Goal: Task Accomplishment & Management: Manage account settings

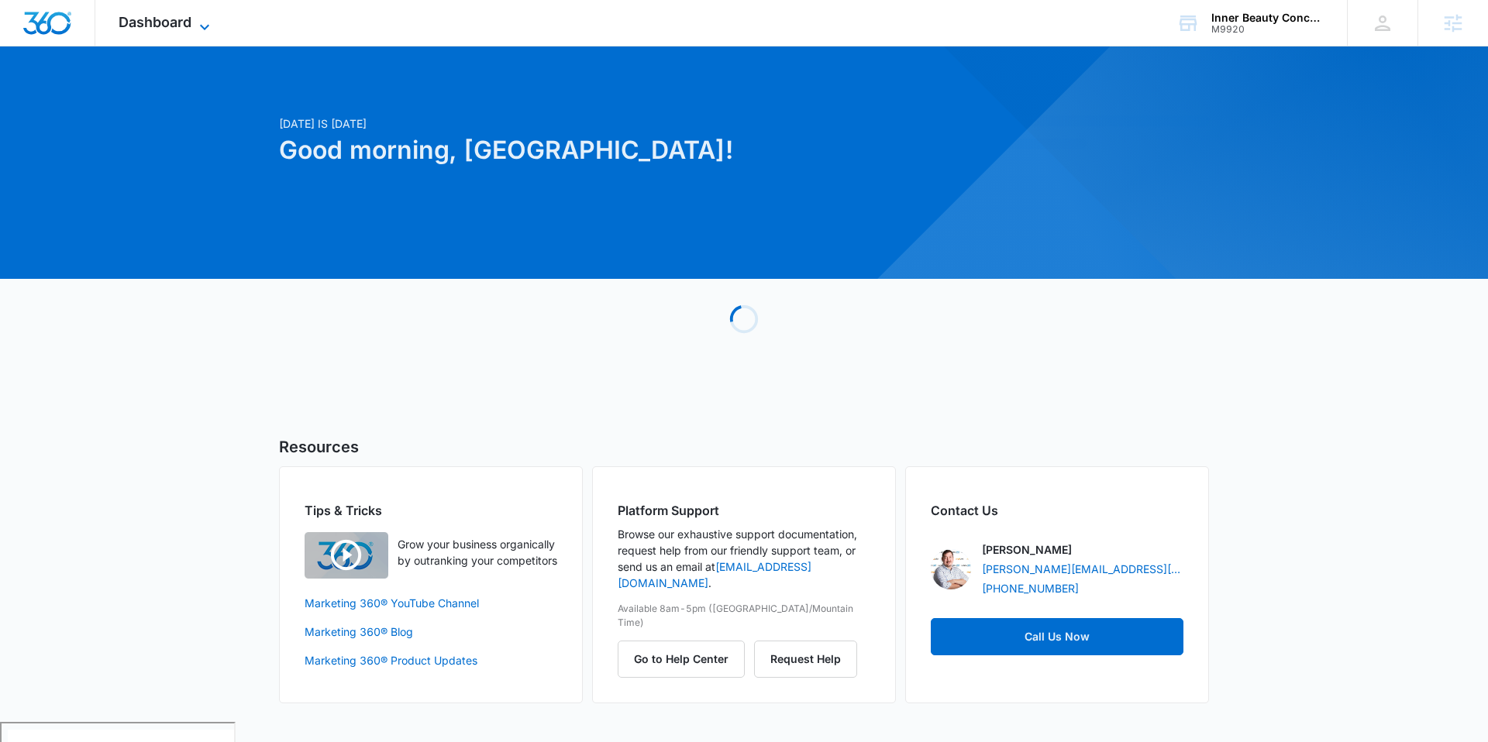
click at [188, 25] on span "Dashboard" at bounding box center [155, 22] width 73 height 16
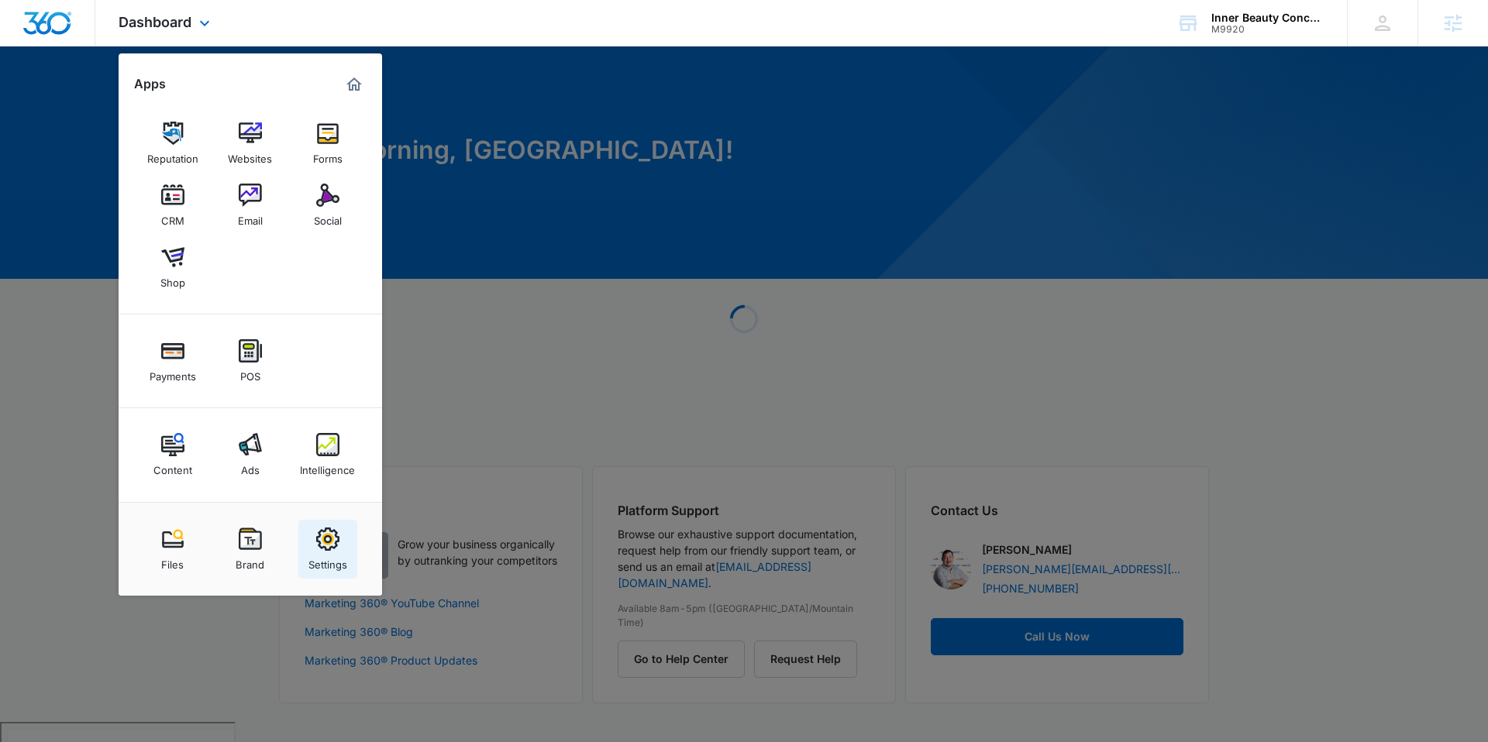
click at [319, 543] on img at bounding box center [327, 539] width 23 height 23
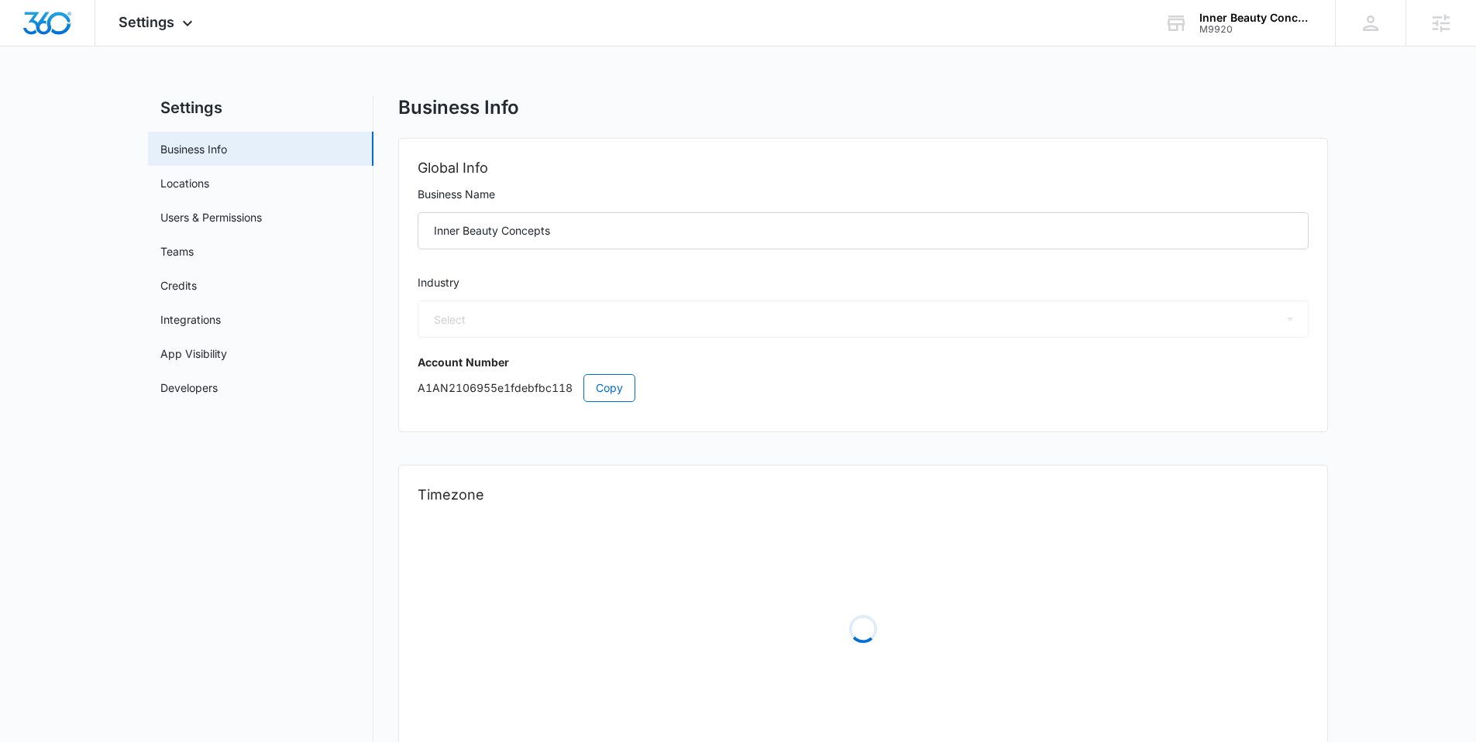
select select "33"
select select "US"
select select "America/New_York"
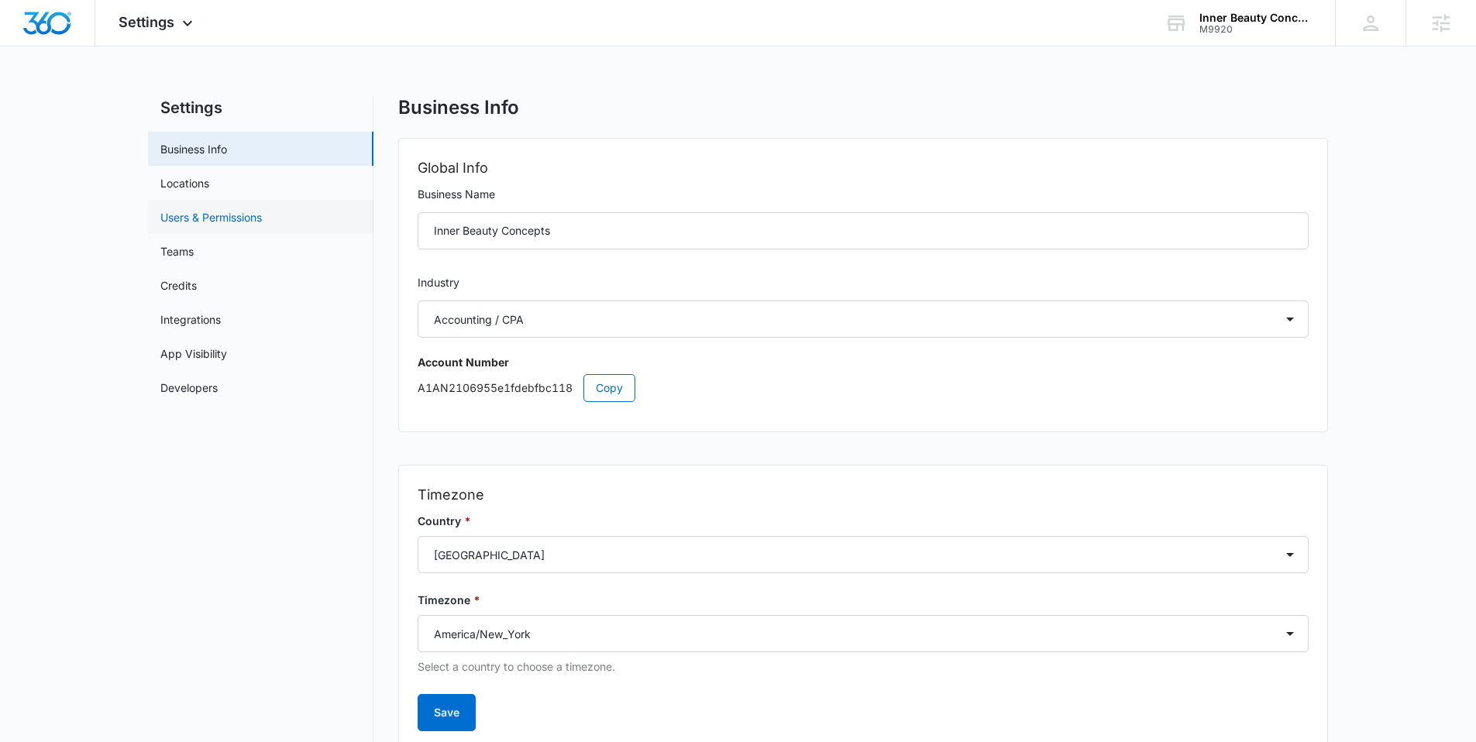
click at [235, 219] on link "Users & Permissions" at bounding box center [211, 217] width 102 height 16
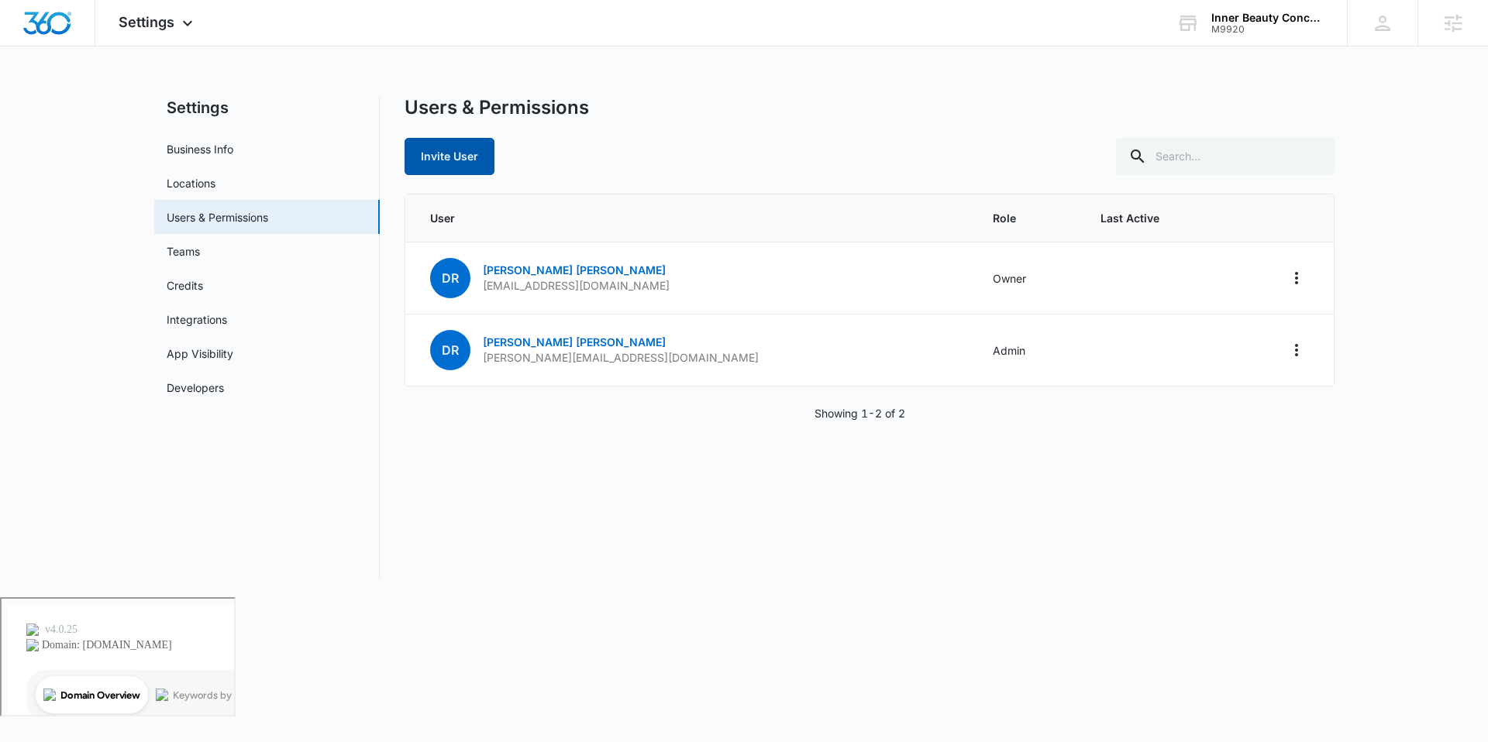
click at [466, 155] on button "Invite User" at bounding box center [450, 156] width 90 height 37
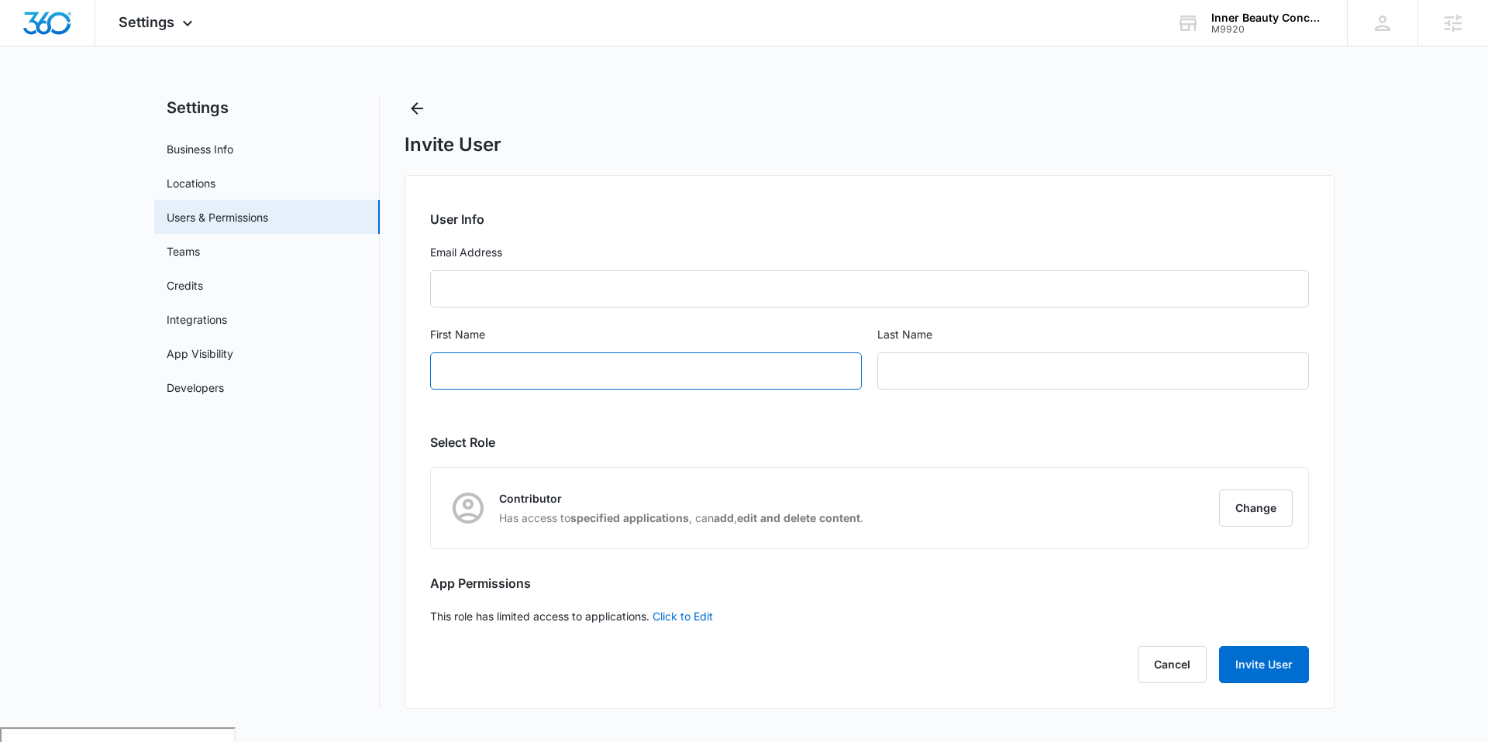
click at [455, 365] on input "First Name" at bounding box center [646, 371] width 432 height 37
type input "Stephanie"
type input "Groom"
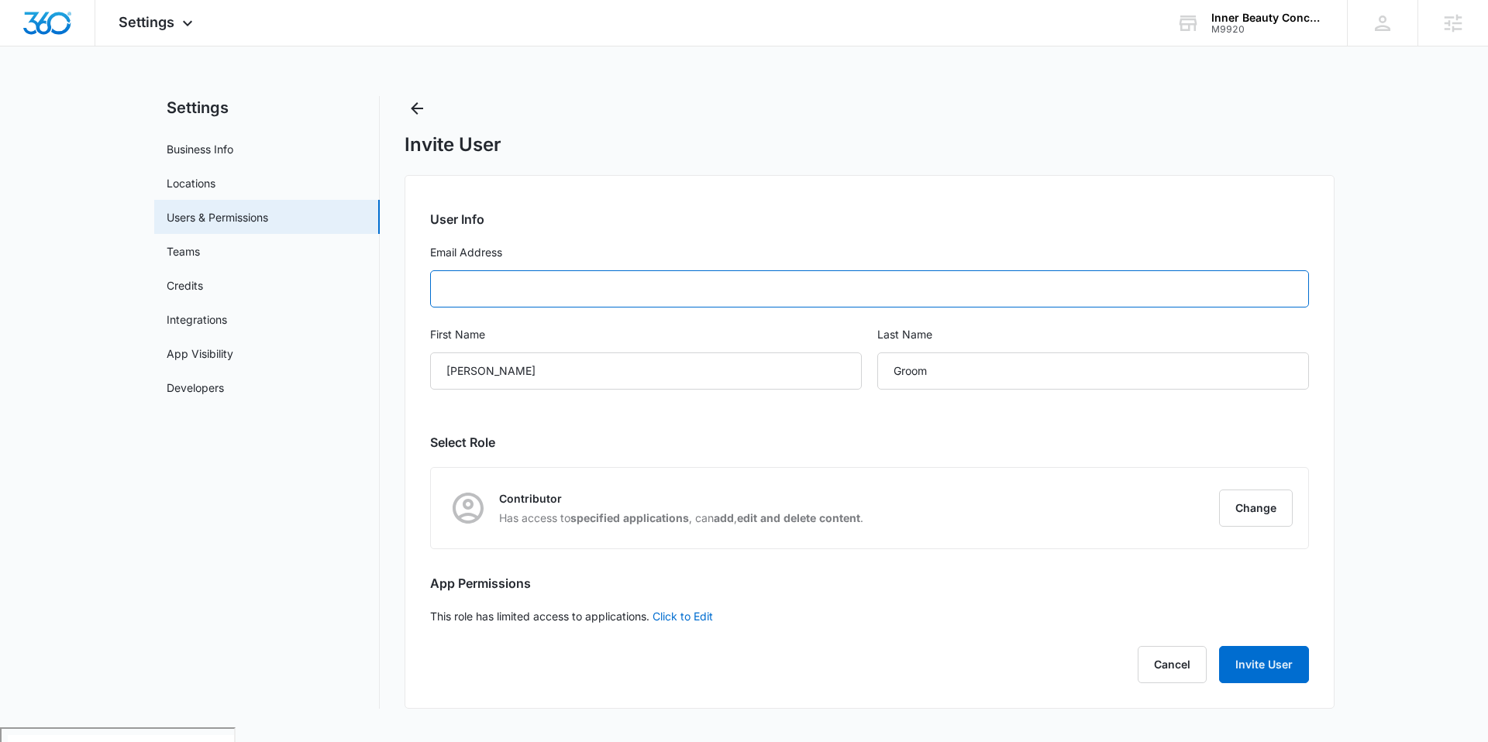
click at [460, 291] on input "Email Address" at bounding box center [869, 288] width 879 height 37
click at [501, 291] on input "Email Address" at bounding box center [869, 288] width 879 height 37
click at [466, 289] on input "Email Address" at bounding box center [869, 288] width 879 height 37
click at [594, 221] on h2 "User Info" at bounding box center [869, 219] width 879 height 19
click at [456, 291] on input "Email Address" at bounding box center [869, 288] width 879 height 37
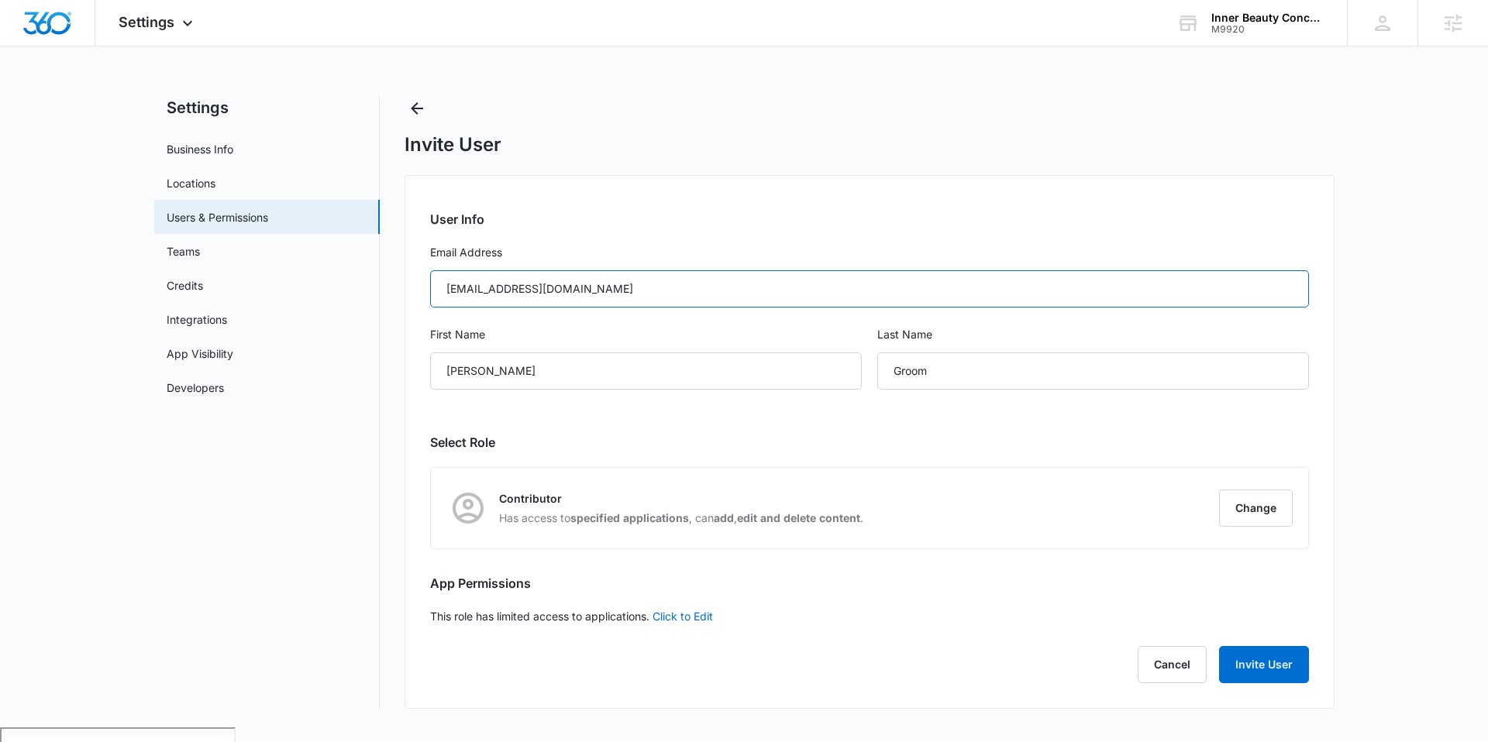
type input "innerbeautyconceptsmarketing@gmail.com"
click at [615, 215] on h2 "User Info" at bounding box center [869, 219] width 879 height 19
click at [1235, 518] on button "Change" at bounding box center [1256, 508] width 74 height 37
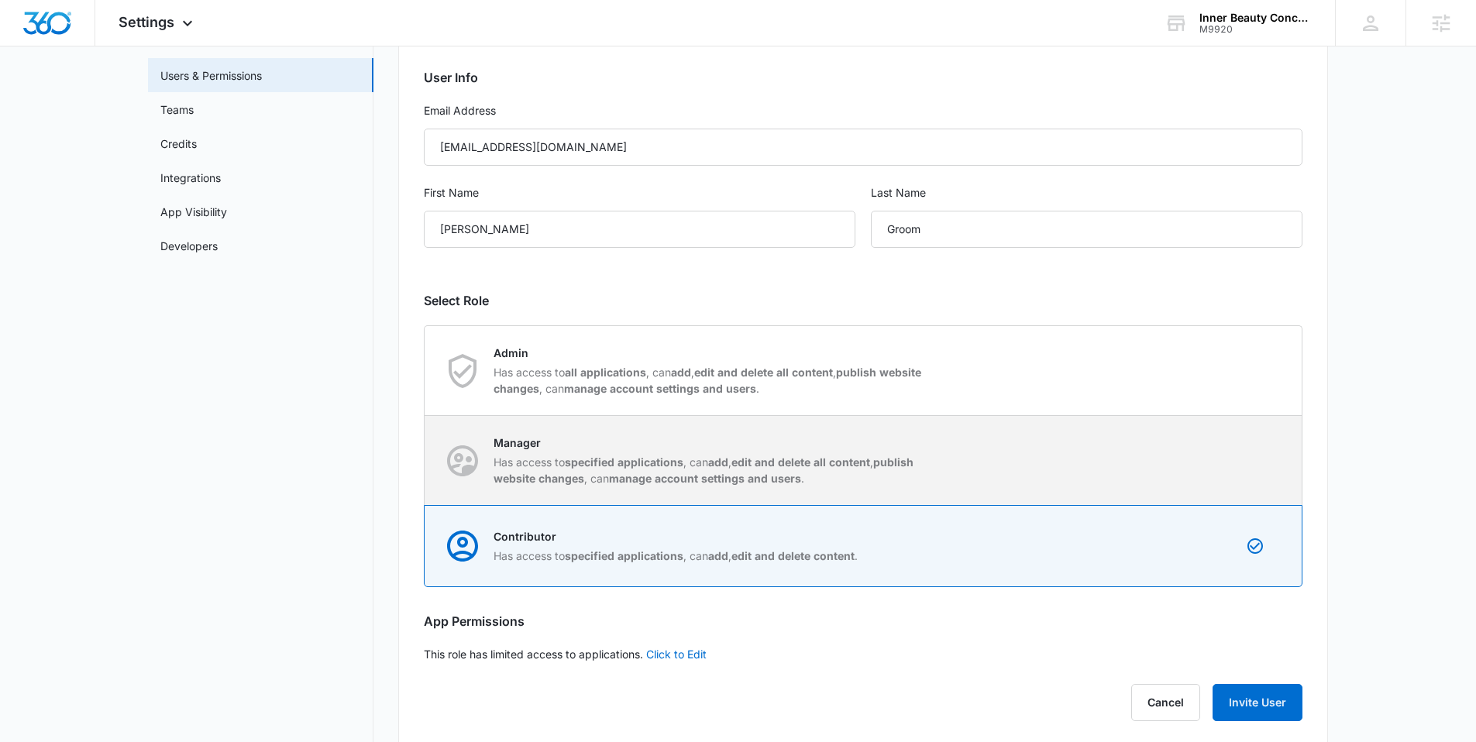
scroll to position [147, 0]
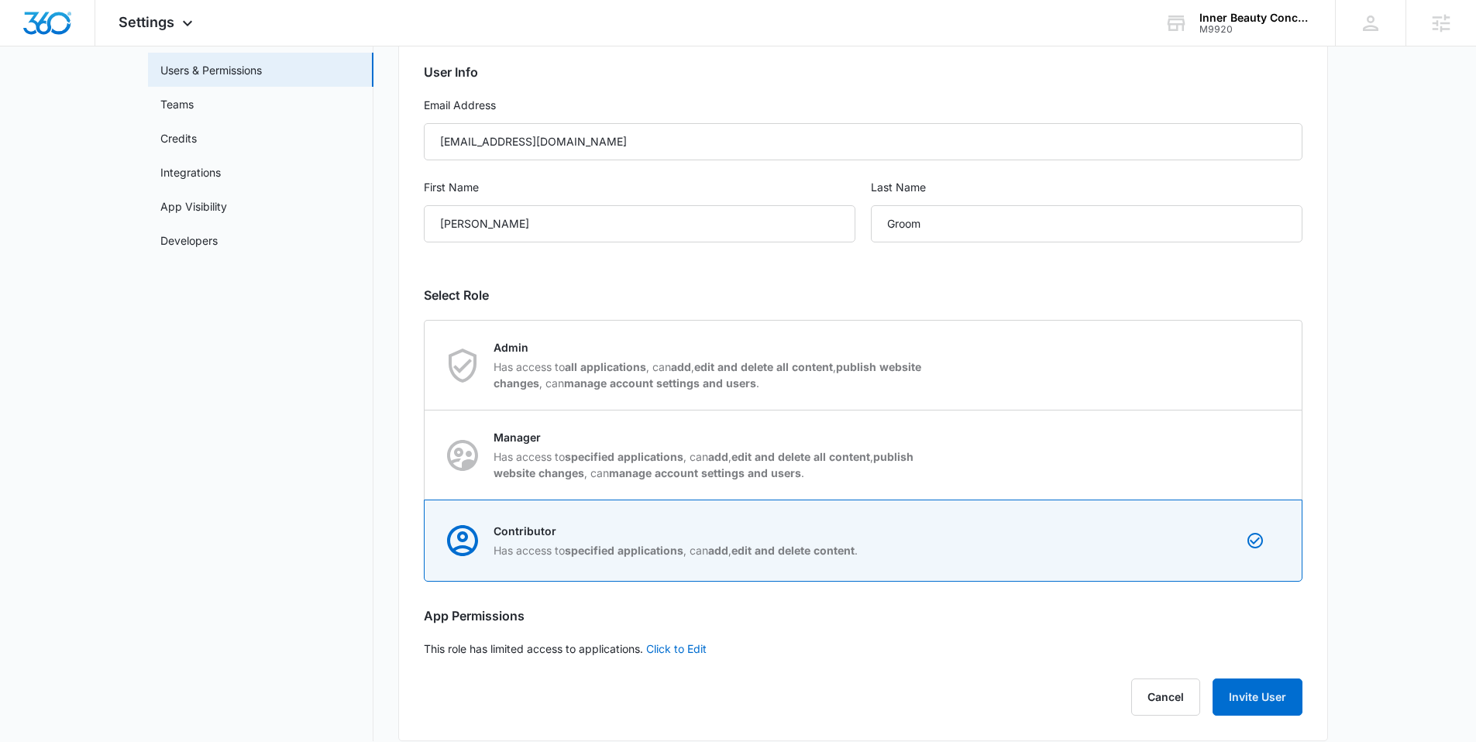
click at [948, 631] on div "User Info Email Address innerbeautyconceptsmarketing@gmail.com First Name Steph…" at bounding box center [863, 385] width 930 height 714
click at [1269, 698] on button "Invite User" at bounding box center [1258, 697] width 90 height 37
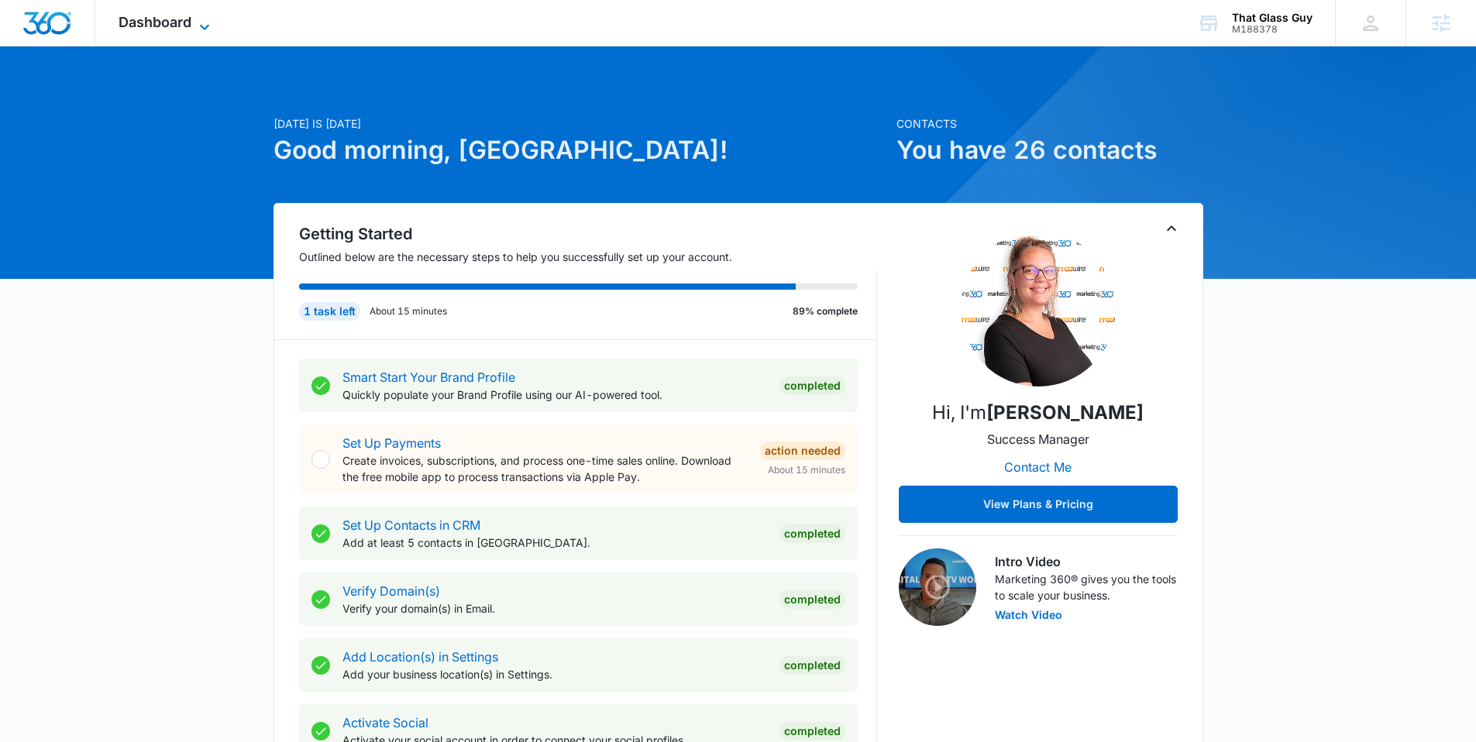
click at [212, 19] on icon at bounding box center [204, 27] width 19 height 19
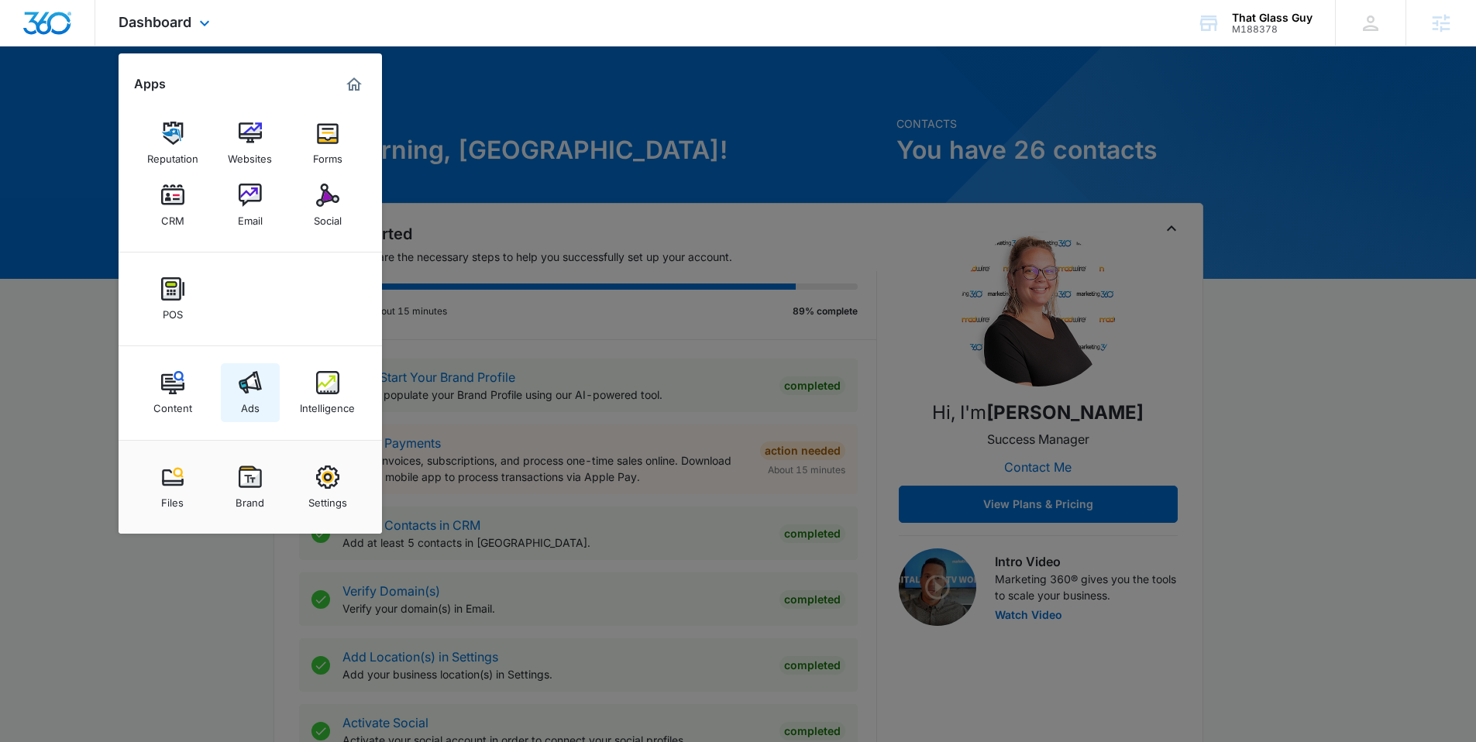
click at [260, 381] on img at bounding box center [250, 382] width 23 height 23
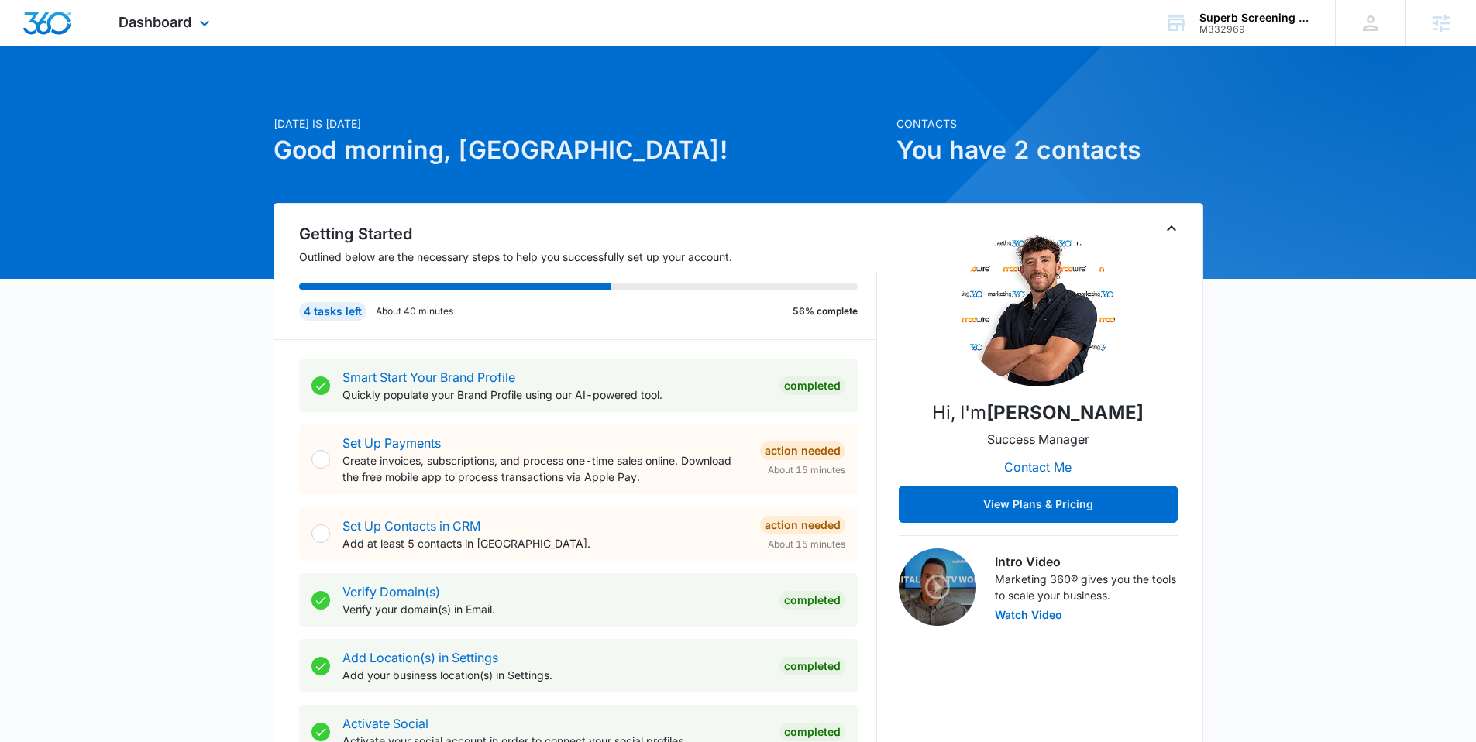
click at [203, 12] on div "Dashboard Apps Reputation Websites Forms CRM Email Social Payments POS Content …" at bounding box center [166, 23] width 142 height 46
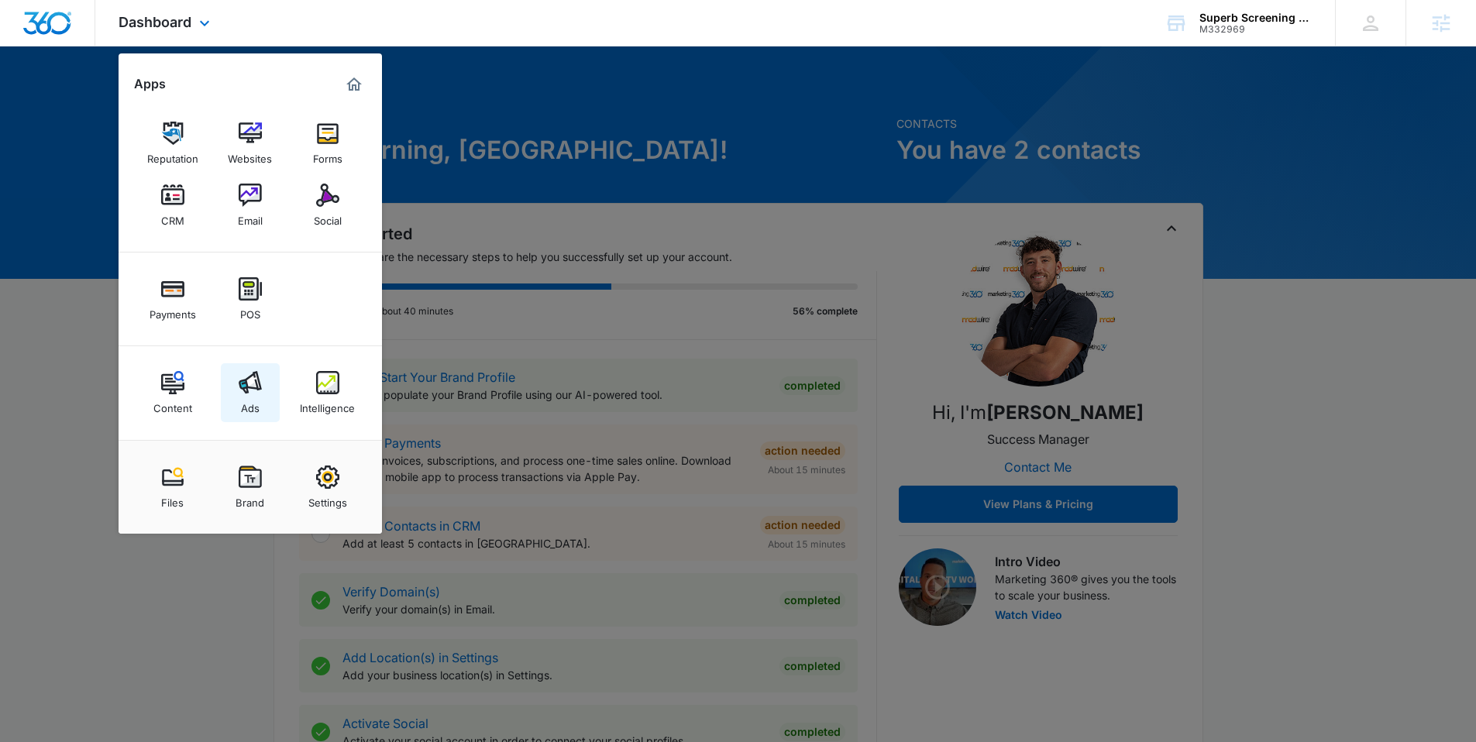
click at [243, 374] on img at bounding box center [250, 382] width 23 height 23
